Goal: Find specific page/section: Find specific page/section

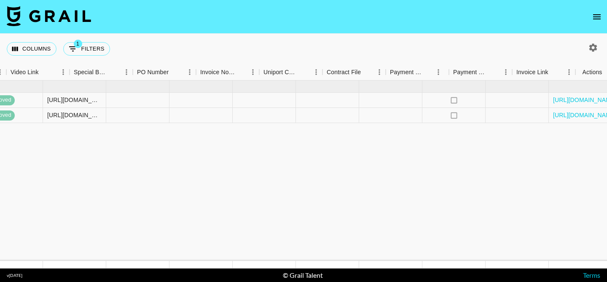
scroll to position [0, 908]
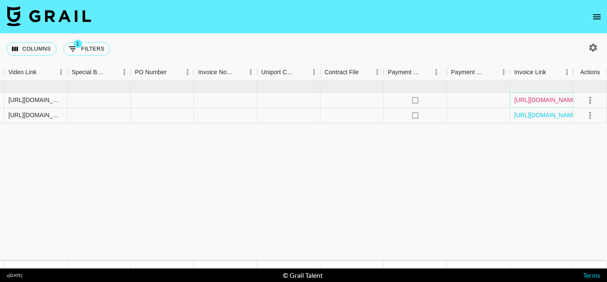
click at [540, 99] on link "[URL][DOMAIN_NAME]" at bounding box center [546, 100] width 64 height 8
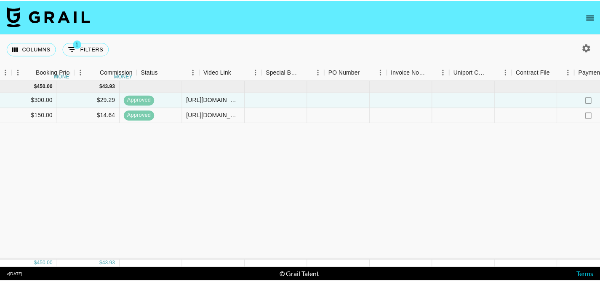
scroll to position [0, 708]
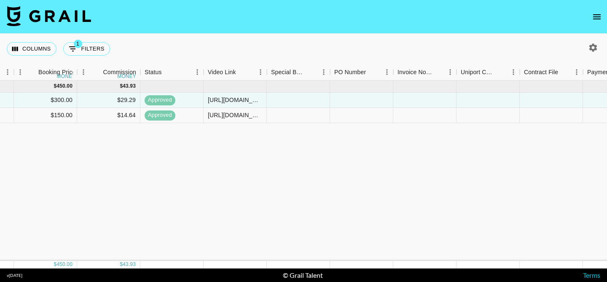
click at [600, 12] on icon "open drawer" at bounding box center [596, 17] width 10 height 10
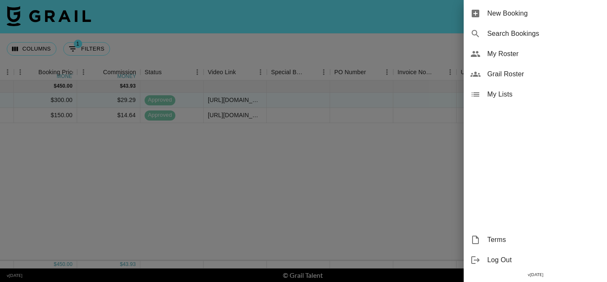
click at [523, 77] on span "Grail Roster" at bounding box center [543, 74] width 113 height 10
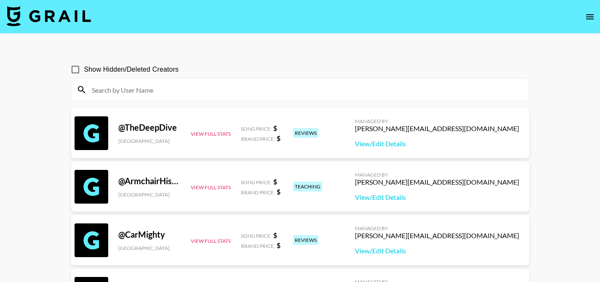
click at [270, 88] on input at bounding box center [305, 89] width 437 height 13
paste input "user1618212426"
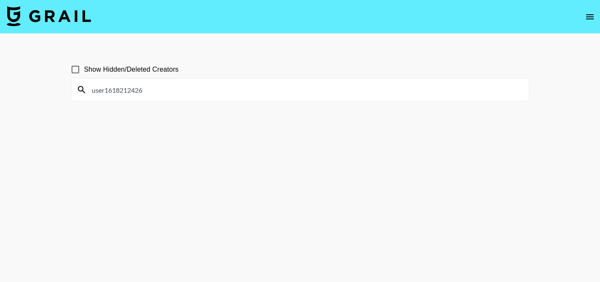
type input "user1618212426"
click at [72, 68] on input "Show Hidden/Deleted Creators" at bounding box center [76, 70] width 18 height 18
checkbox input "true"
click at [259, 88] on input "user1618212426" at bounding box center [305, 89] width 437 height 13
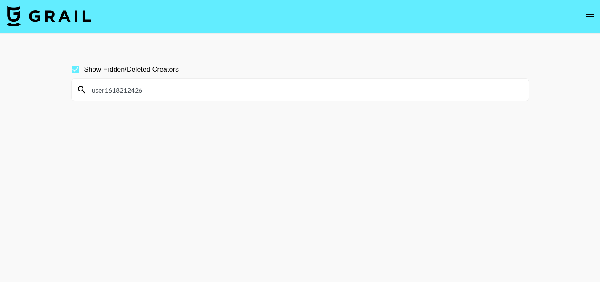
click at [259, 88] on input "user1618212426" at bounding box center [305, 89] width 437 height 13
paste input "iamarilane"
click at [262, 88] on input "iamarilane" at bounding box center [305, 89] width 437 height 13
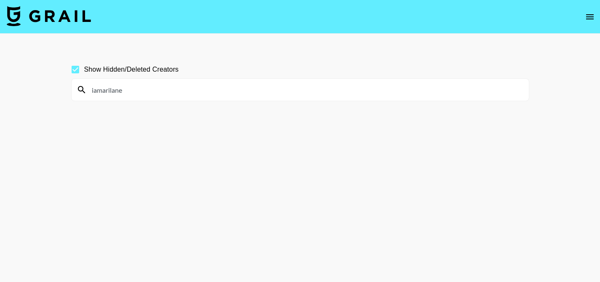
paste input "claudiaczapiewska"
click at [313, 96] on input "claudiaczapiewska" at bounding box center [305, 89] width 437 height 13
paste input "kensleyereilly"
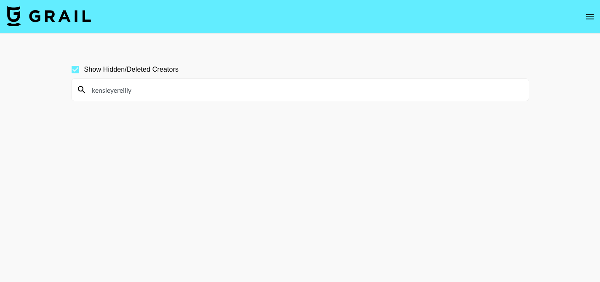
click at [249, 89] on input "kensleyereilly" at bounding box center [305, 89] width 437 height 13
paste input "maevemullennn"
click at [300, 92] on input "maevemullennn" at bounding box center [305, 89] width 437 height 13
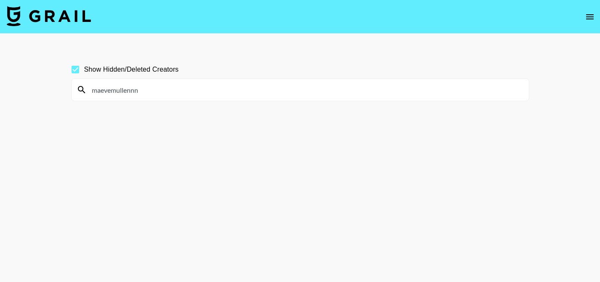
click at [300, 92] on input "maevemullennn" at bounding box center [305, 89] width 437 height 13
paste input "avakortez2"
click at [268, 88] on input "avakortez2" at bounding box center [305, 89] width 437 height 13
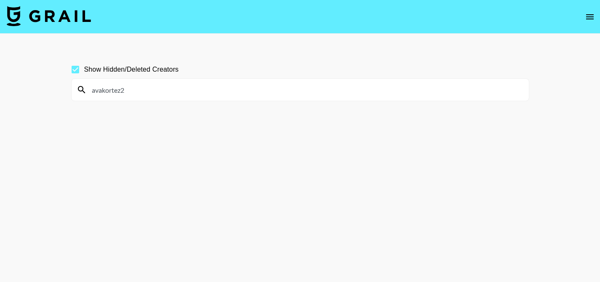
click at [268, 88] on input "avakortez2" at bounding box center [305, 89] width 437 height 13
paste input "grace_pajs"
click at [219, 92] on input "grace_pajs" at bounding box center [305, 89] width 437 height 13
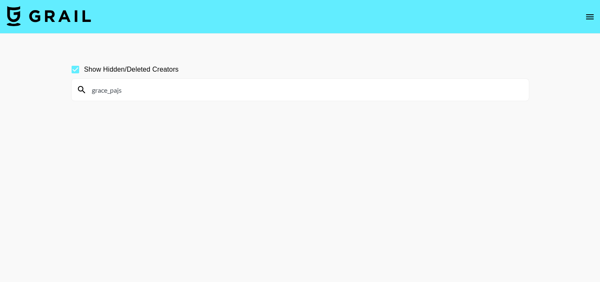
paste input "hagankenz"
click at [279, 89] on input "hagankenz" at bounding box center [305, 89] width 437 height 13
paste input "blue4_j1"
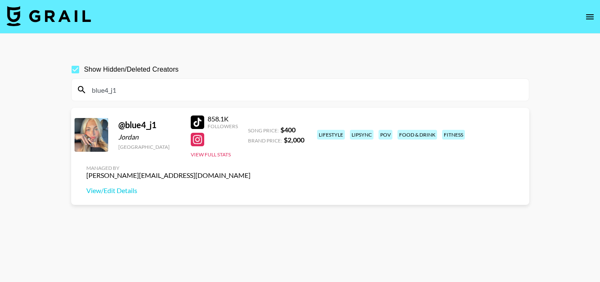
click at [286, 93] on input "blue4_j1" at bounding box center [305, 89] width 437 height 13
paste input "whimsytrin"
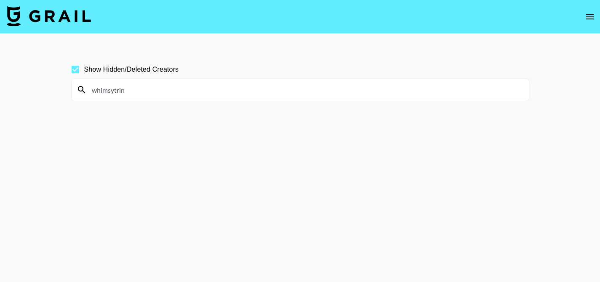
click at [295, 96] on input "whimsytrin" at bounding box center [305, 89] width 437 height 13
click at [287, 91] on input "whimsytrin" at bounding box center [305, 89] width 437 height 13
paste input "gauricandraa"
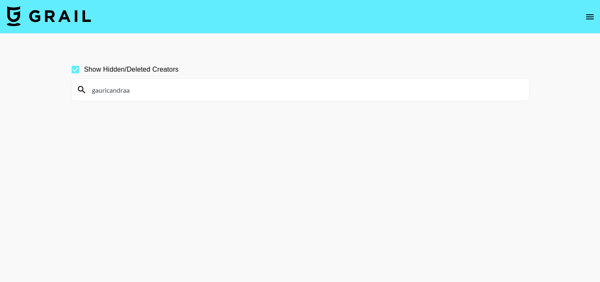
click at [235, 95] on input "gauricandraa" at bounding box center [305, 89] width 437 height 13
paste input "kelli_321"
click at [219, 94] on input "kelli_321" at bounding box center [305, 89] width 437 height 13
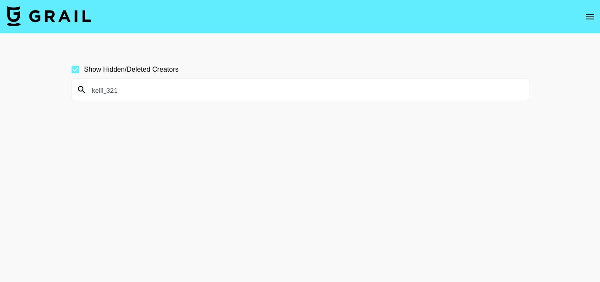
click at [219, 94] on input "kelli_321" at bounding box center [305, 89] width 437 height 13
paste input "laurenholmann"
click at [233, 88] on input "laurenholmann" at bounding box center [305, 89] width 437 height 13
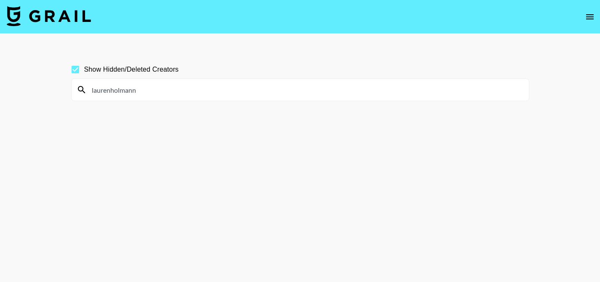
click at [233, 88] on input "laurenholmann" at bounding box center [305, 89] width 437 height 13
paste input "ilyisalilsleepy"
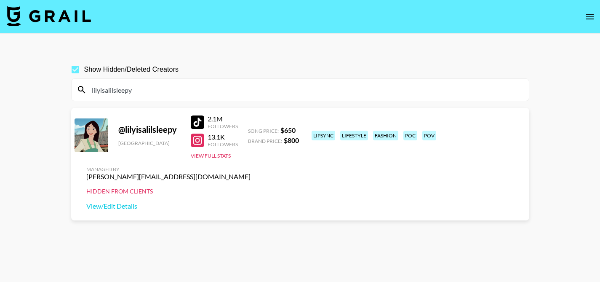
click at [287, 86] on input "lilyisalilsleepy" at bounding box center [305, 89] width 437 height 13
paste input "shaysullivann"
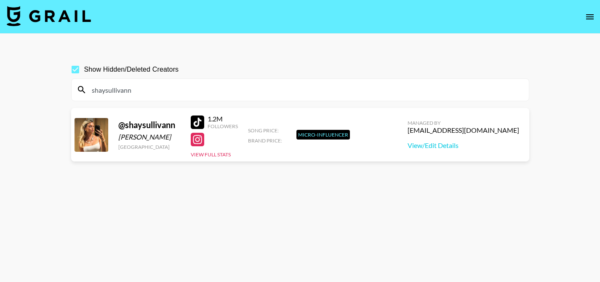
click at [393, 86] on input "shaysullivann" at bounding box center [305, 89] width 437 height 13
paste input "xxconwellxx"
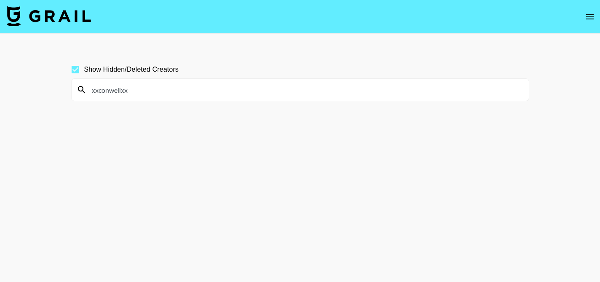
click at [265, 91] on input "xxconwellxx" at bounding box center [305, 89] width 437 height 13
paste input "ellebortles"
click at [266, 87] on input "ellebortles" at bounding box center [305, 89] width 437 height 13
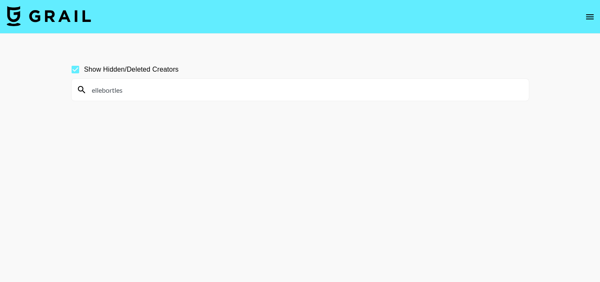
click at [266, 87] on input "ellebortles" at bounding box center [305, 89] width 437 height 13
paste input "garancemurru"
click at [329, 92] on input "garancemurru" at bounding box center [305, 89] width 437 height 13
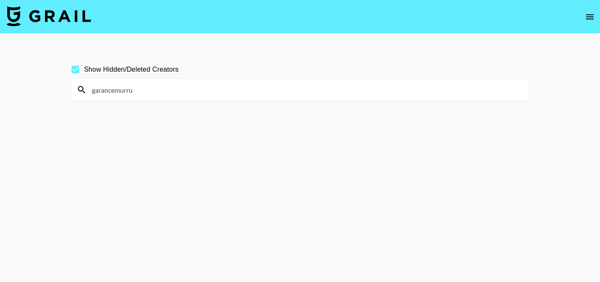
click at [329, 92] on input "garancemurru" at bounding box center [305, 89] width 437 height 13
paste input "quietgirlloudthoughts"
click at [319, 94] on input "quietgirlloudthoughts" at bounding box center [305, 89] width 437 height 13
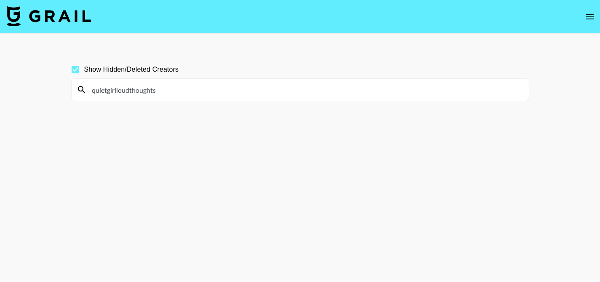
paste input "lexeetraa"
click at [235, 92] on input "lexeetraas" at bounding box center [305, 89] width 437 height 13
paste input "whos.babi"
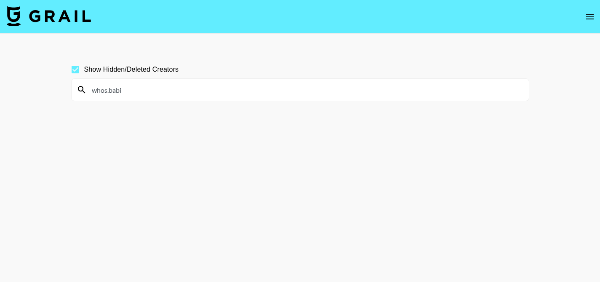
click at [198, 88] on input "whos.babi" at bounding box center [305, 89] width 437 height 13
paste input "soph.camm"
click at [302, 90] on input "soph.camm" at bounding box center [305, 89] width 437 height 13
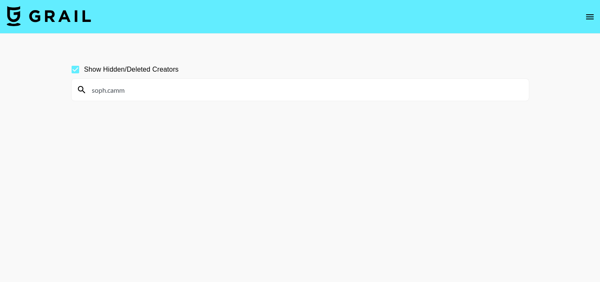
click at [302, 90] on input "soph.camm" at bounding box center [305, 89] width 437 height 13
paste input "notsaarita"
click at [290, 91] on input "notsaarita" at bounding box center [305, 89] width 437 height 13
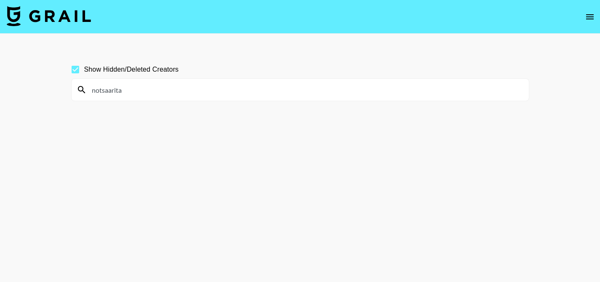
click at [290, 91] on input "notsaarita" at bounding box center [305, 89] width 437 height 13
paste input "[PERSON_NAME]"
click at [265, 90] on input "[PERSON_NAME]" at bounding box center [305, 89] width 437 height 13
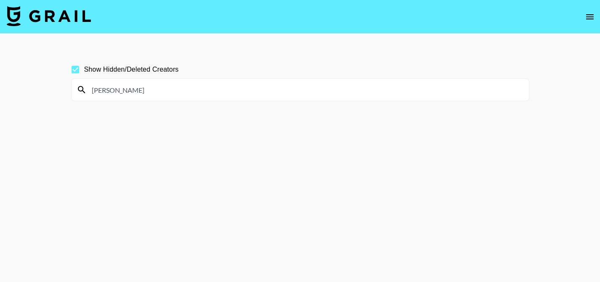
paste input "shanax.08"
click at [308, 98] on div "shanax.08" at bounding box center [300, 90] width 457 height 22
click at [301, 86] on input "shanax.08" at bounding box center [305, 89] width 437 height 13
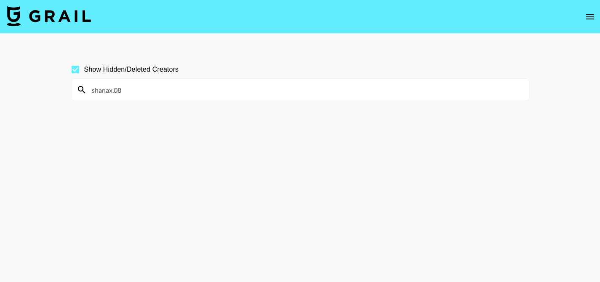
paste input "jaylabrenae5 J"
click at [319, 86] on input "jaylabrenae5" at bounding box center [305, 89] width 437 height 13
paste input "talishagrobler"
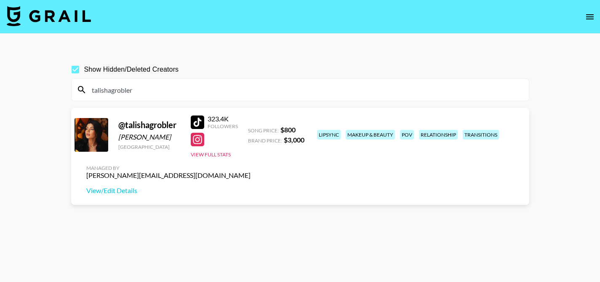
type input "talishagrobler"
